Goal: Communication & Community: Answer question/provide support

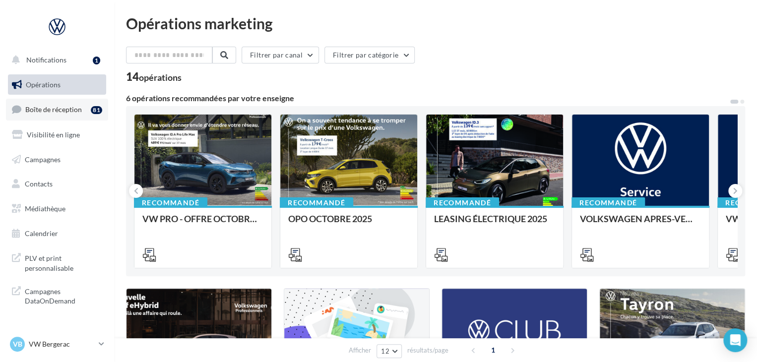
click at [101, 117] on link "Boîte de réception 81" at bounding box center [57, 109] width 102 height 21
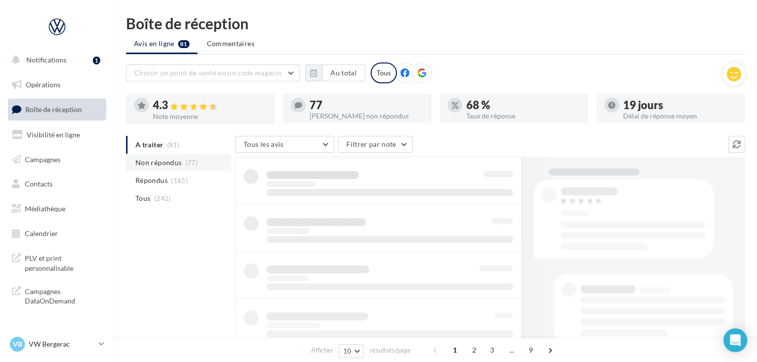
click at [190, 166] on li "Non répondus (77)" at bounding box center [178, 163] width 105 height 18
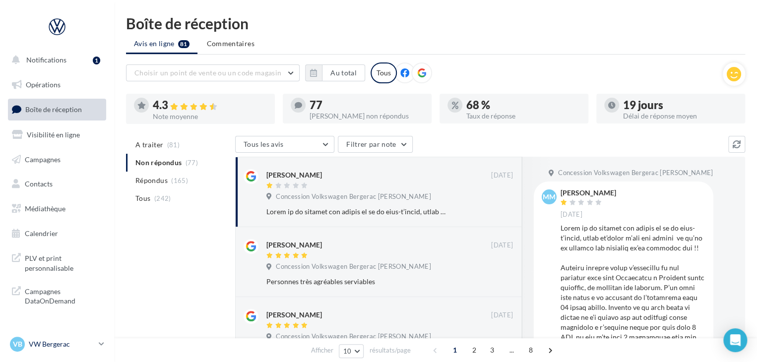
click at [74, 348] on p "VW Bergerac" at bounding box center [62, 344] width 66 height 10
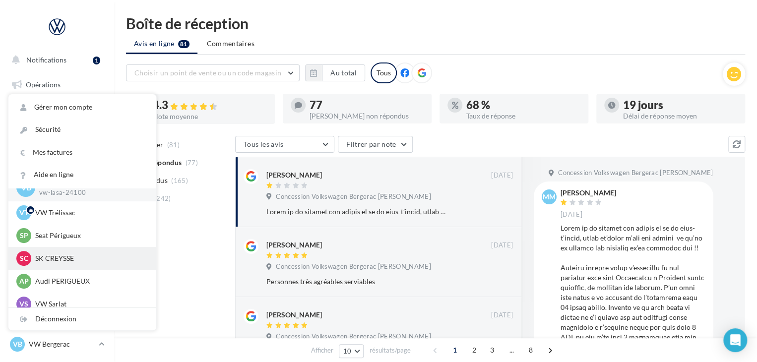
scroll to position [23, 0]
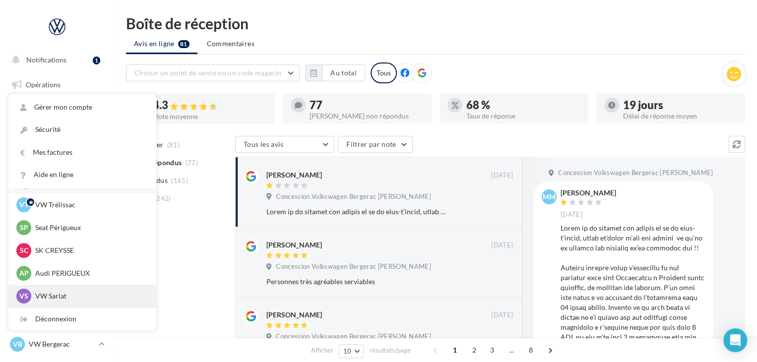
click at [77, 291] on p "VW Sarlat" at bounding box center [89, 296] width 109 height 10
